Goal: Task Accomplishment & Management: Use online tool/utility

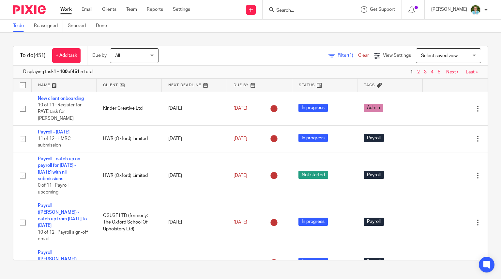
click at [291, 9] on input "Search" at bounding box center [305, 11] width 59 height 6
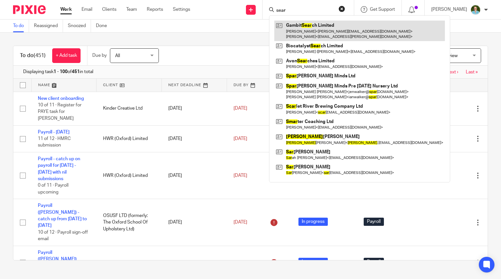
type input "sear"
click at [323, 22] on link at bounding box center [360, 31] width 171 height 20
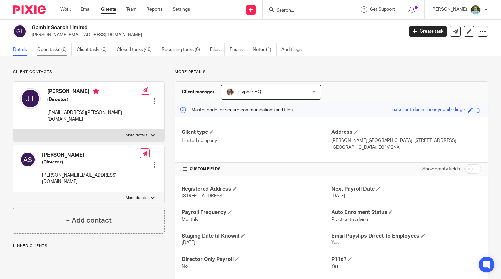
click at [63, 52] on link "Open tasks (6)" at bounding box center [54, 49] width 35 height 13
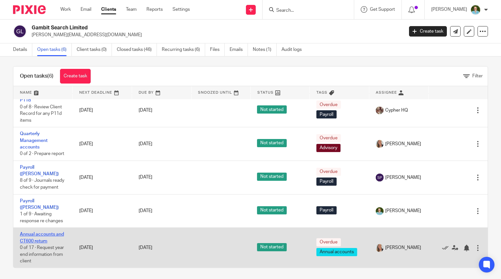
scroll to position [5, 0]
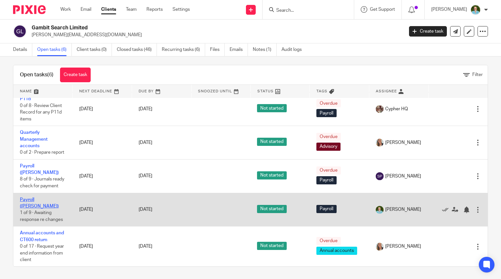
click at [40, 205] on link "Payroll ([PERSON_NAME])" at bounding box center [39, 203] width 39 height 11
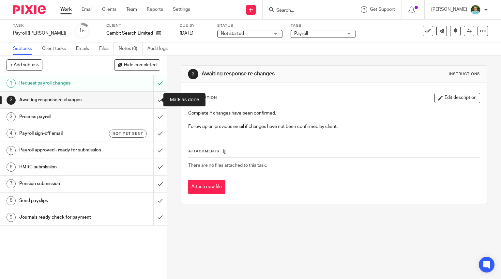
click at [152, 100] on input "submit" at bounding box center [83, 100] width 167 height 16
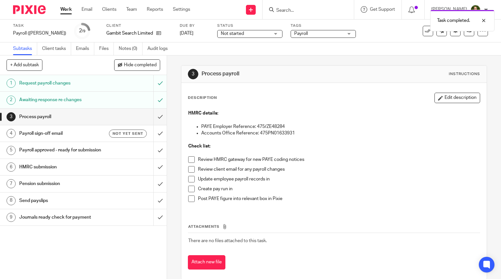
click at [188, 159] on span at bounding box center [191, 159] width 7 height 7
click at [192, 171] on span at bounding box center [191, 169] width 7 height 7
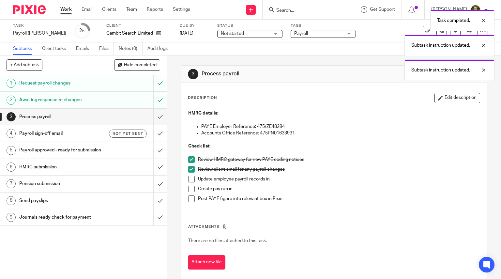
click at [189, 179] on span at bounding box center [191, 179] width 7 height 7
click at [189, 191] on span at bounding box center [191, 189] width 7 height 7
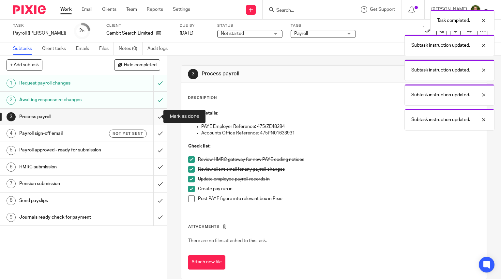
click at [155, 116] on input "submit" at bounding box center [83, 117] width 167 height 16
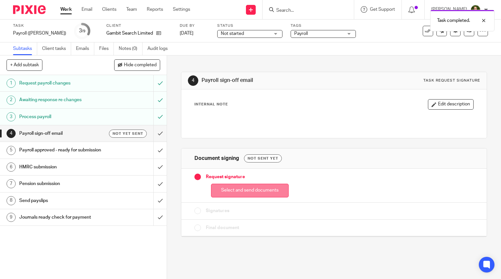
click at [261, 192] on button "Select and send documents" at bounding box center [250, 191] width 78 height 14
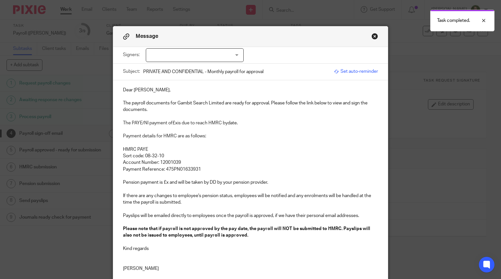
click at [217, 57] on div at bounding box center [195, 55] width 98 height 14
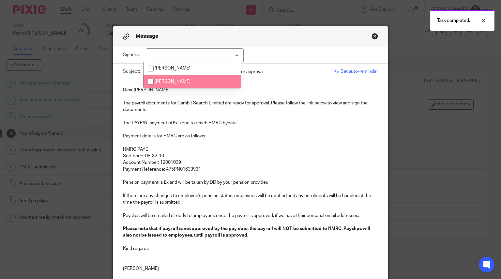
click at [181, 80] on span "[PERSON_NAME]" at bounding box center [173, 81] width 36 height 5
checkbox input "true"
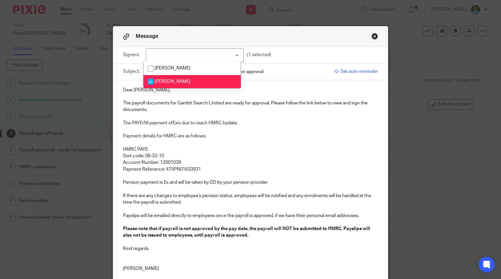
click at [168, 99] on p at bounding box center [251, 96] width 256 height 7
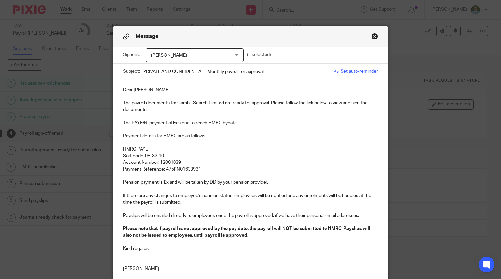
click at [131, 99] on p at bounding box center [251, 96] width 256 height 7
click at [131, 103] on p "The payroll documents for Gambit Search Limited are ready for approval. Please …" at bounding box center [251, 106] width 256 height 13
click at [119, 104] on div "Dear Jahmmal, The August 2025 payroll documents for Gambit Search Limited are r…" at bounding box center [250, 178] width 275 height 197
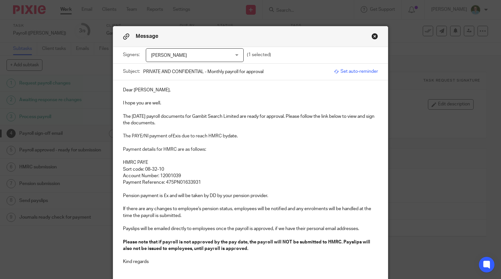
click at [175, 137] on p "The PAYE/NI payment of £x is due to reach HMRC by date." at bounding box center [251, 136] width 256 height 7
drag, startPoint x: 262, startPoint y: 136, endPoint x: 240, endPoint y: 139, distance: 22.0
click at [245, 138] on p "The PAYE/NI payment of £2,090.53 is due to reach HMRC by date." at bounding box center [251, 136] width 256 height 7
click at [209, 183] on p "Payment Reference: 475PN01633931" at bounding box center [251, 182] width 256 height 7
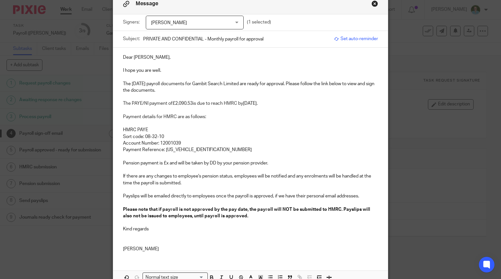
click at [167, 164] on p "Pension payment is £x and will be taken by DD by your pension provider." at bounding box center [251, 163] width 256 height 7
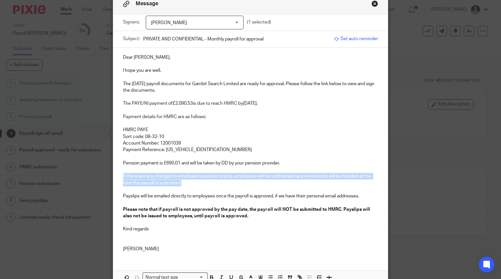
drag, startPoint x: 180, startPoint y: 182, endPoint x: 117, endPoint y: 178, distance: 63.5
click at [117, 178] on div "Dear Jahmmal, I hope you are well. The August 2025 payroll documents for Gambit…" at bounding box center [250, 153] width 275 height 210
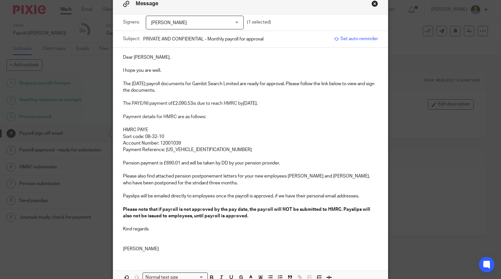
click at [123, 183] on p "Please also find attached pension postponement letters for your new employees A…" at bounding box center [251, 179] width 256 height 13
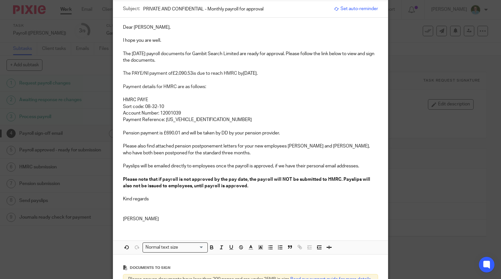
scroll to position [98, 0]
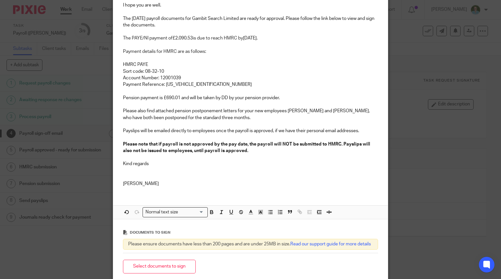
click at [242, 119] on p "Please also find attached pension postponement letters for your new employees A…" at bounding box center [251, 114] width 256 height 13
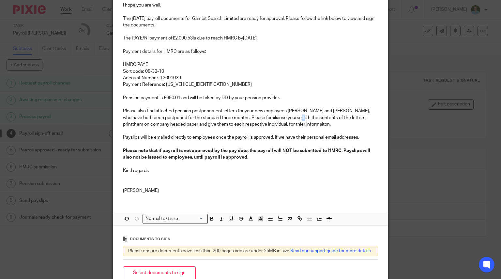
drag, startPoint x: 285, startPoint y: 117, endPoint x: 258, endPoint y: 126, distance: 28.8
click at [255, 129] on p at bounding box center [251, 131] width 256 height 7
click at [283, 120] on p "Please also find attached pension postponement letters for your new employees A…" at bounding box center [251, 118] width 256 height 20
click at [200, 125] on p "Please also find attached pension postponement letters for your new employees A…" at bounding box center [251, 118] width 256 height 20
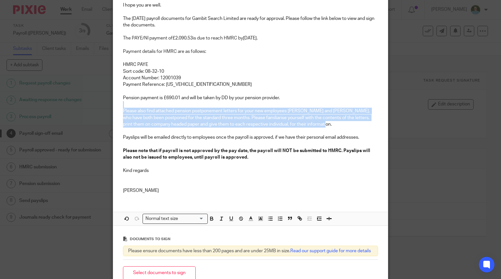
drag, startPoint x: 312, startPoint y: 122, endPoint x: 112, endPoint y: 107, distance: 200.3
click at [113, 107] on div "Dear Jahmmal, I hope you are well. The August 2025 payroll documents for Gambit…" at bounding box center [250, 90] width 275 height 216
click at [210, 216] on icon "button" at bounding box center [212, 219] width 6 height 6
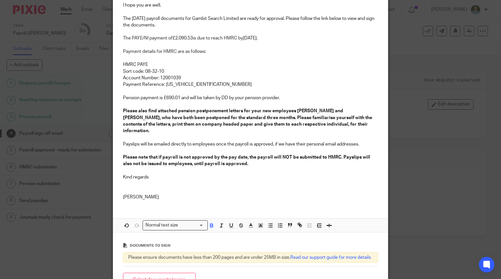
click at [188, 174] on p "Kind regards" at bounding box center [251, 177] width 256 height 7
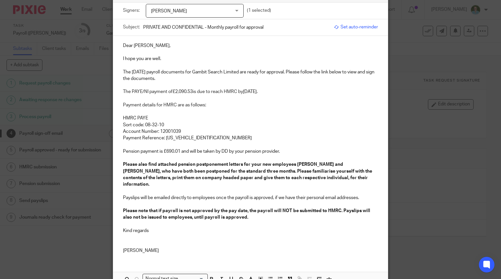
scroll to position [0, 0]
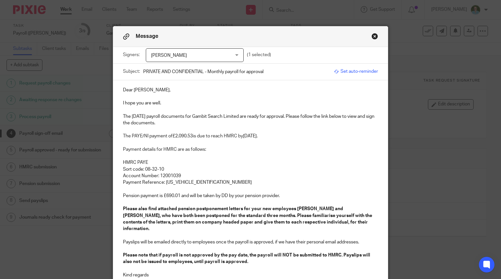
click at [206, 103] on p "I hope you are well." at bounding box center [251, 103] width 256 height 7
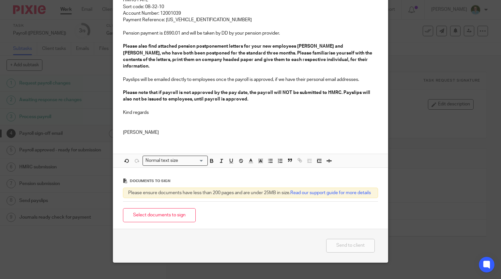
scroll to position [163, 0]
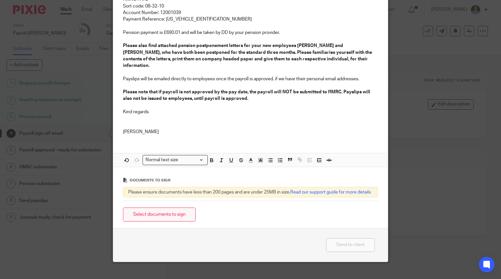
click at [172, 211] on button "Select documents to sign" at bounding box center [159, 215] width 73 height 14
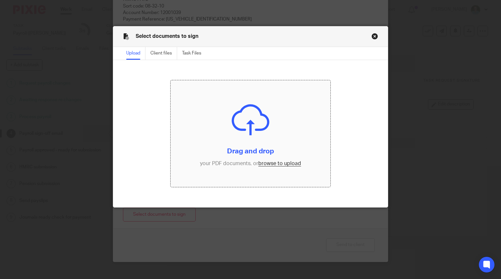
click at [241, 124] on input "file" at bounding box center [251, 133] width 160 height 107
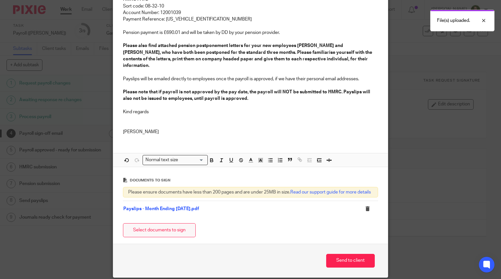
click at [170, 231] on button "Select documents to sign" at bounding box center [159, 230] width 73 height 14
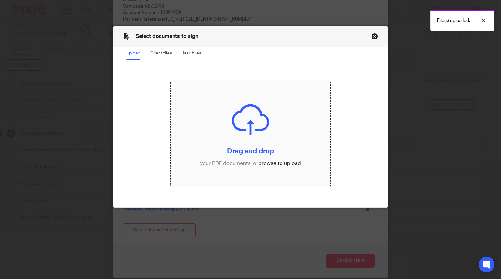
click at [244, 132] on input "file" at bounding box center [251, 133] width 160 height 107
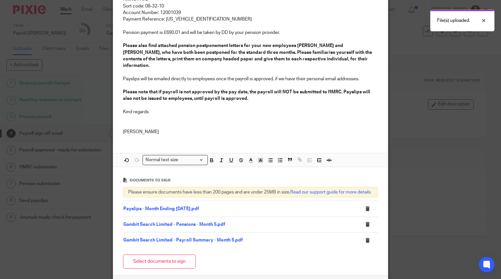
drag, startPoint x: 170, startPoint y: 255, endPoint x: 190, endPoint y: 218, distance: 41.5
click at [170, 255] on button "Select documents to sign" at bounding box center [159, 262] width 73 height 14
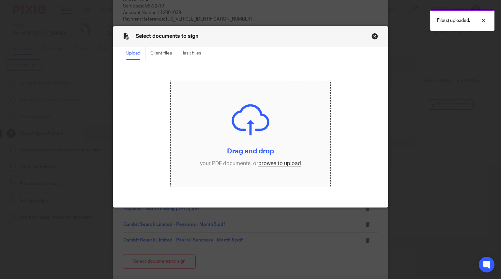
click at [242, 160] on input "file" at bounding box center [251, 133] width 160 height 107
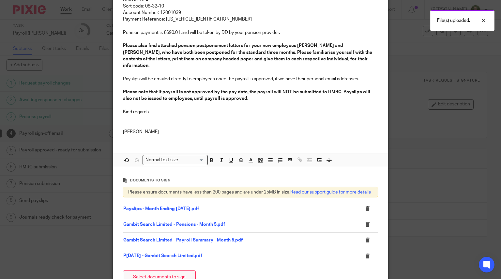
click at [151, 274] on button "Select documents to sign" at bounding box center [159, 277] width 73 height 14
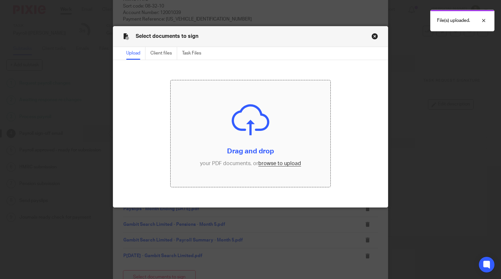
click at [227, 87] on input "file" at bounding box center [251, 133] width 160 height 107
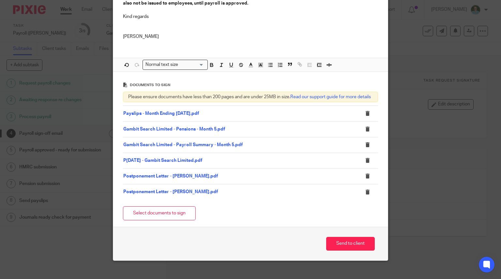
scroll to position [261, 0]
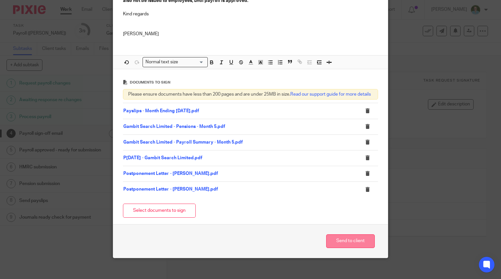
click at [340, 242] on button "Send to client" at bounding box center [350, 241] width 49 height 14
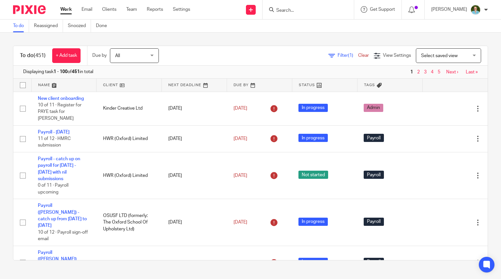
click at [295, 12] on input "Search" at bounding box center [305, 11] width 59 height 6
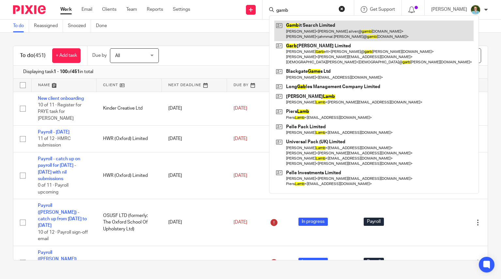
type input "gamb"
click at [294, 25] on link at bounding box center [374, 31] width 199 height 20
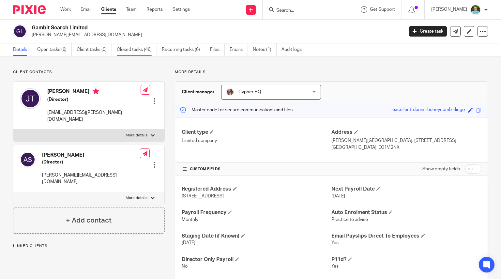
click at [144, 53] on link "Closed tasks (46)" at bounding box center [137, 49] width 40 height 13
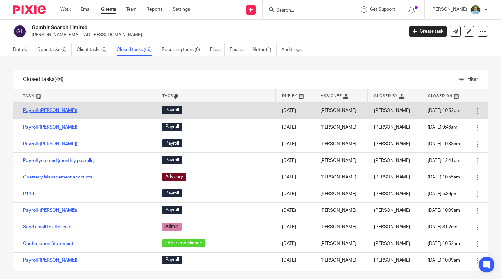
click at [44, 110] on link "Payroll ([PERSON_NAME])" at bounding box center [50, 110] width 54 height 5
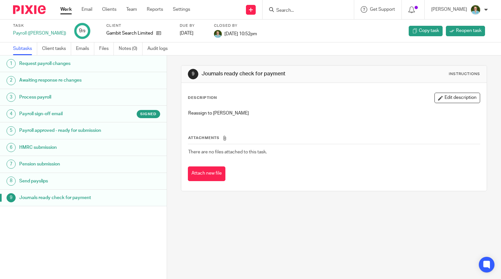
click at [90, 116] on h1 "Payroll sign-off email" at bounding box center [66, 114] width 94 height 10
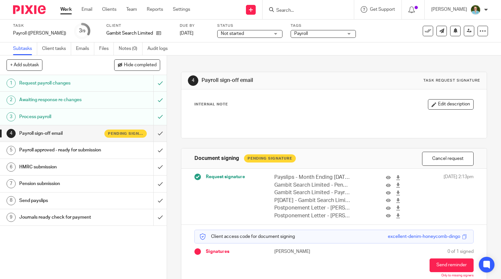
click at [29, 9] on img at bounding box center [29, 9] width 33 height 9
